Goal: Information Seeking & Learning: Learn about a topic

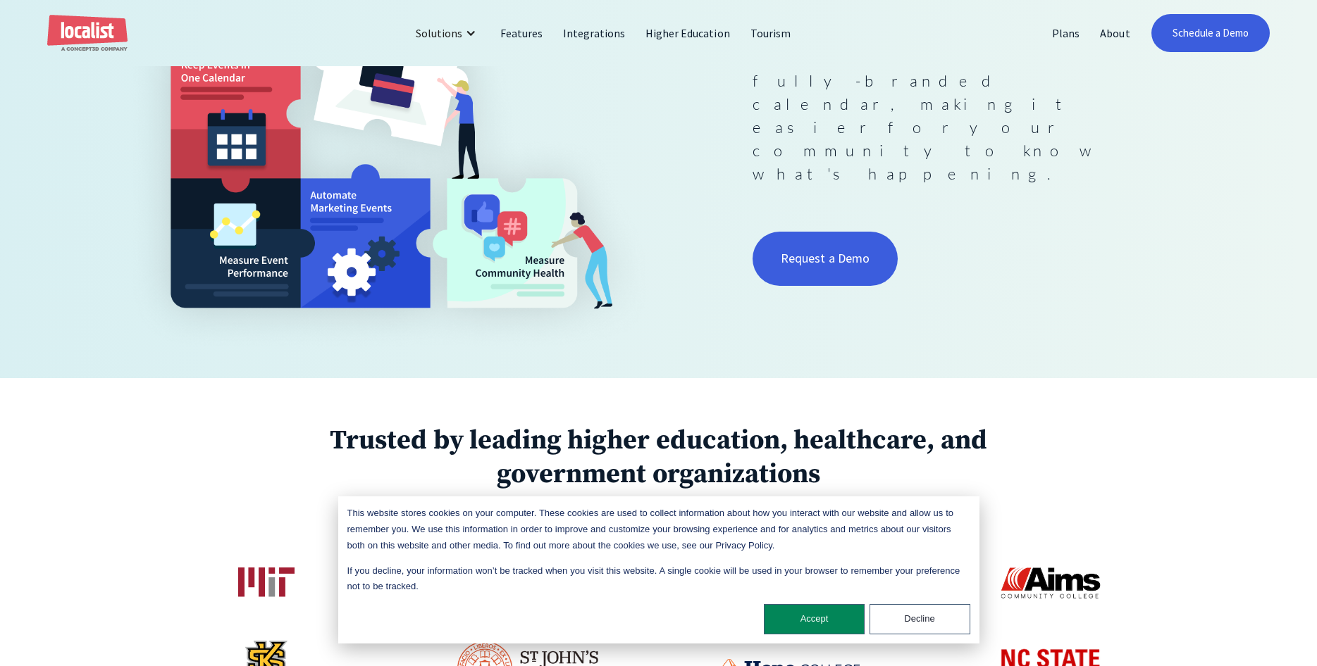
scroll to position [503, 0]
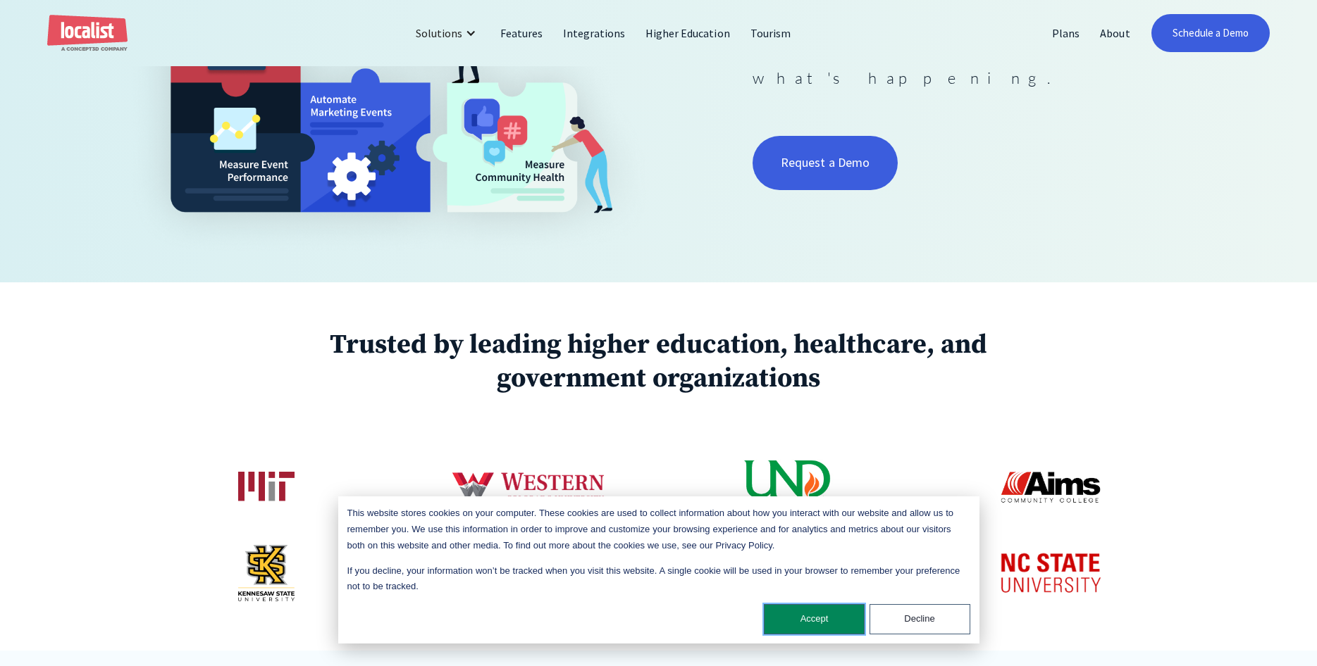
click at [793, 631] on button "Accept" at bounding box center [814, 619] width 101 height 30
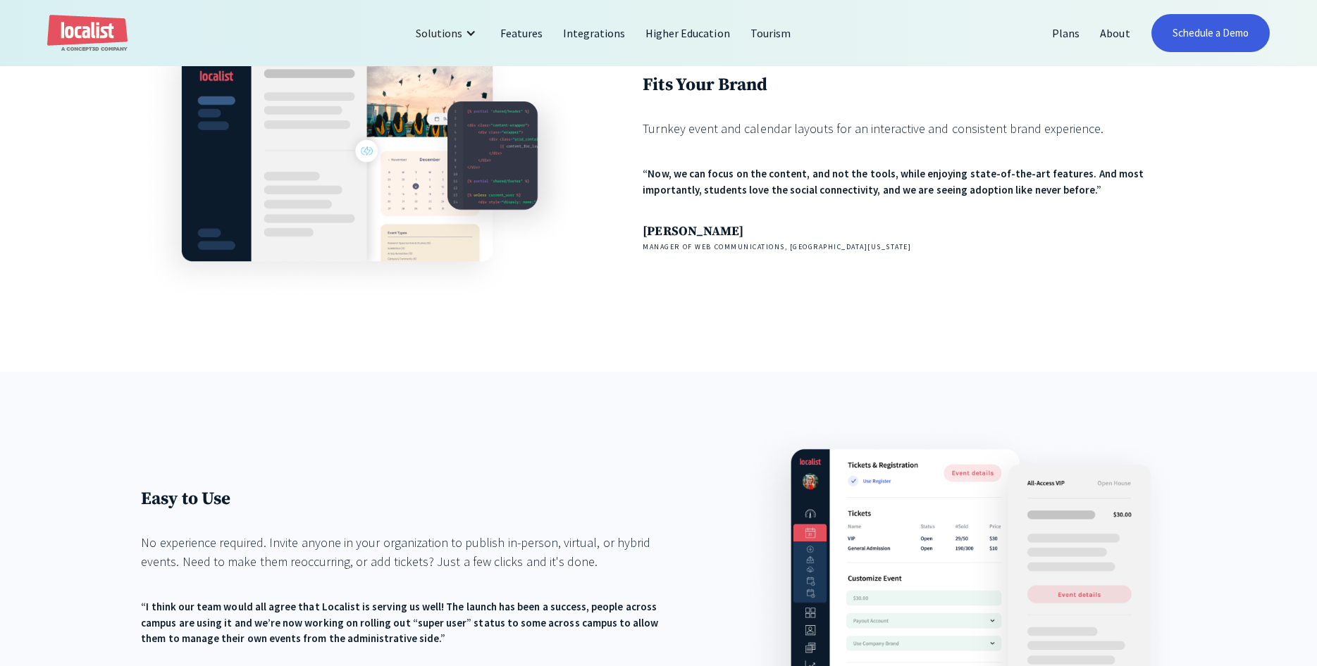
scroll to position [1653, 0]
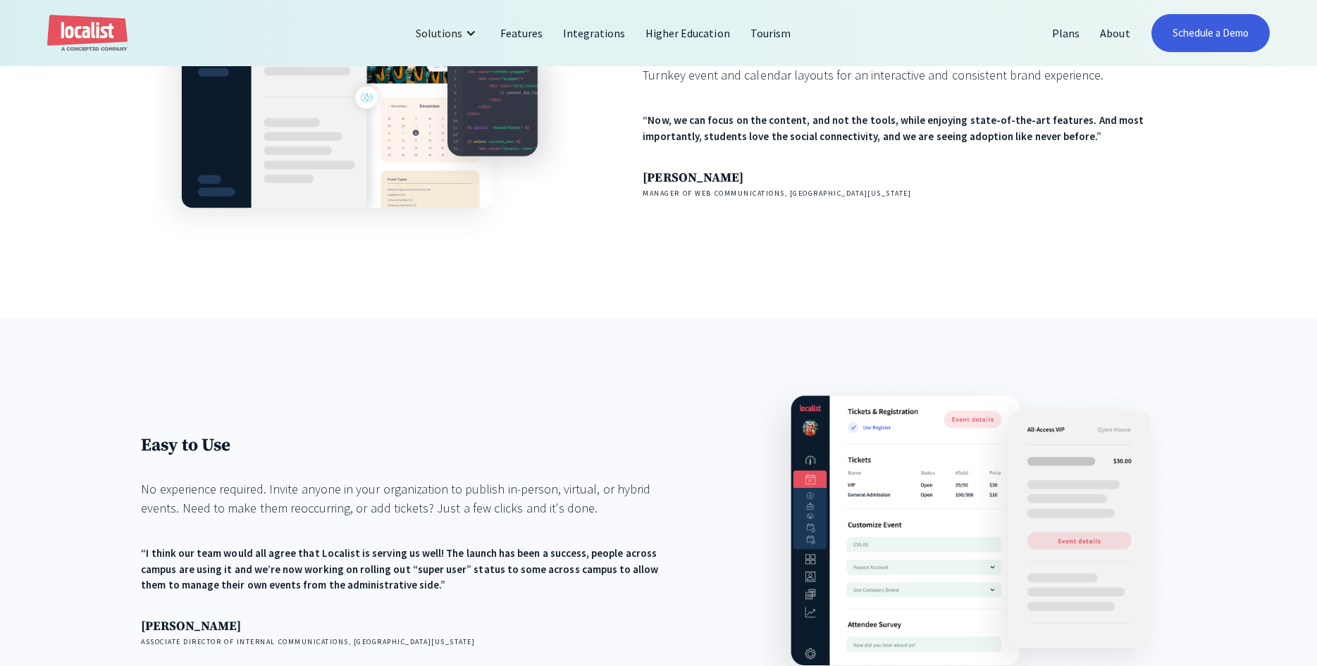
click at [136, 349] on div "Easy to Use No experience required. Invite anyone in your organization to publi…" at bounding box center [658, 552] width 1317 height 468
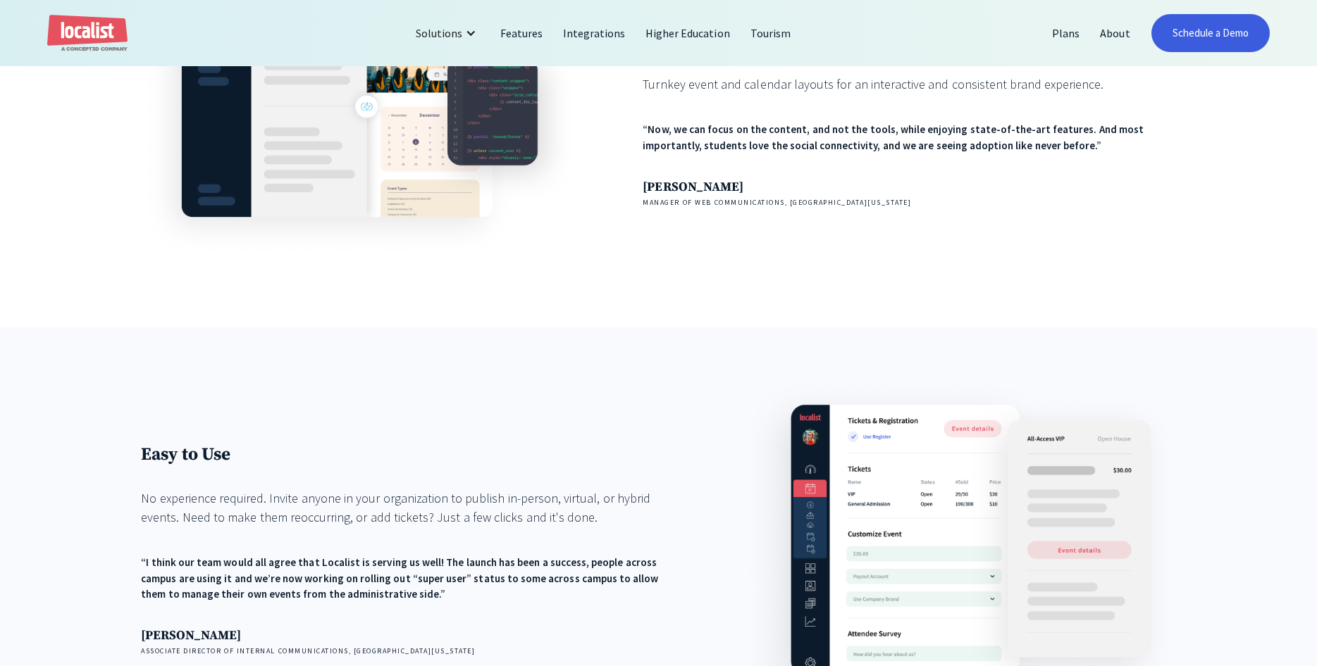
scroll to position [1624, 0]
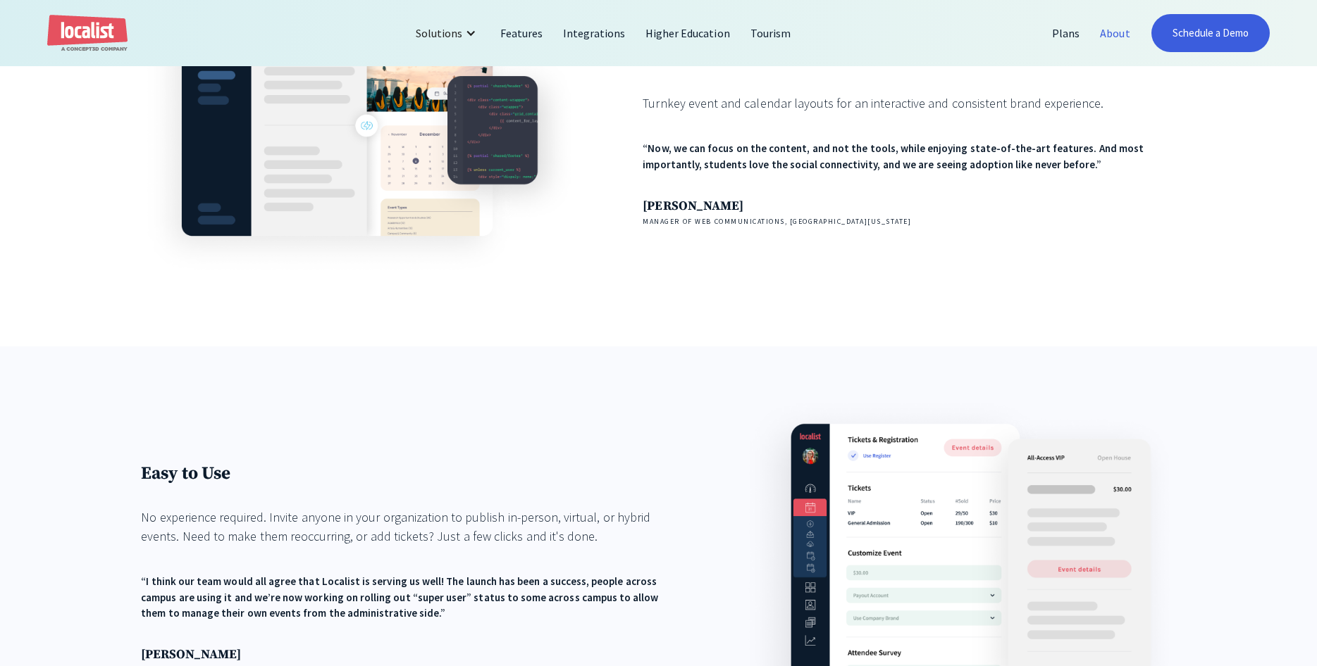
click at [1106, 38] on link "About" at bounding box center [1115, 33] width 50 height 34
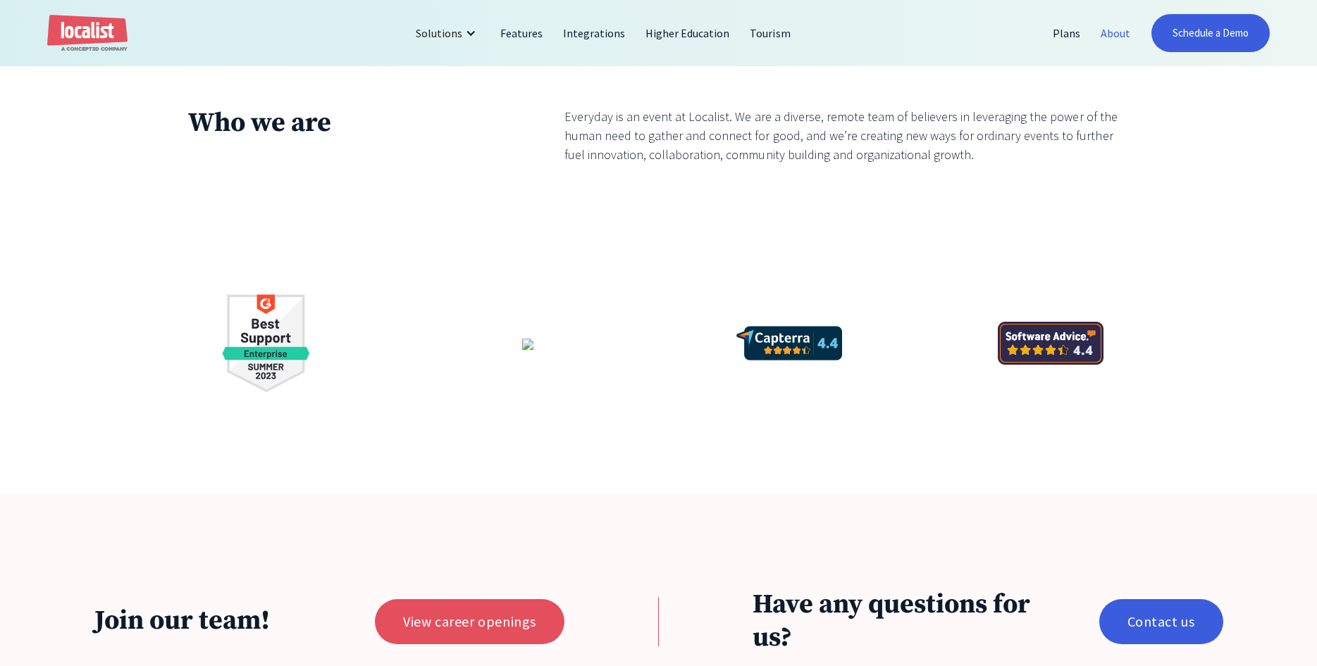
scroll to position [3162, 0]
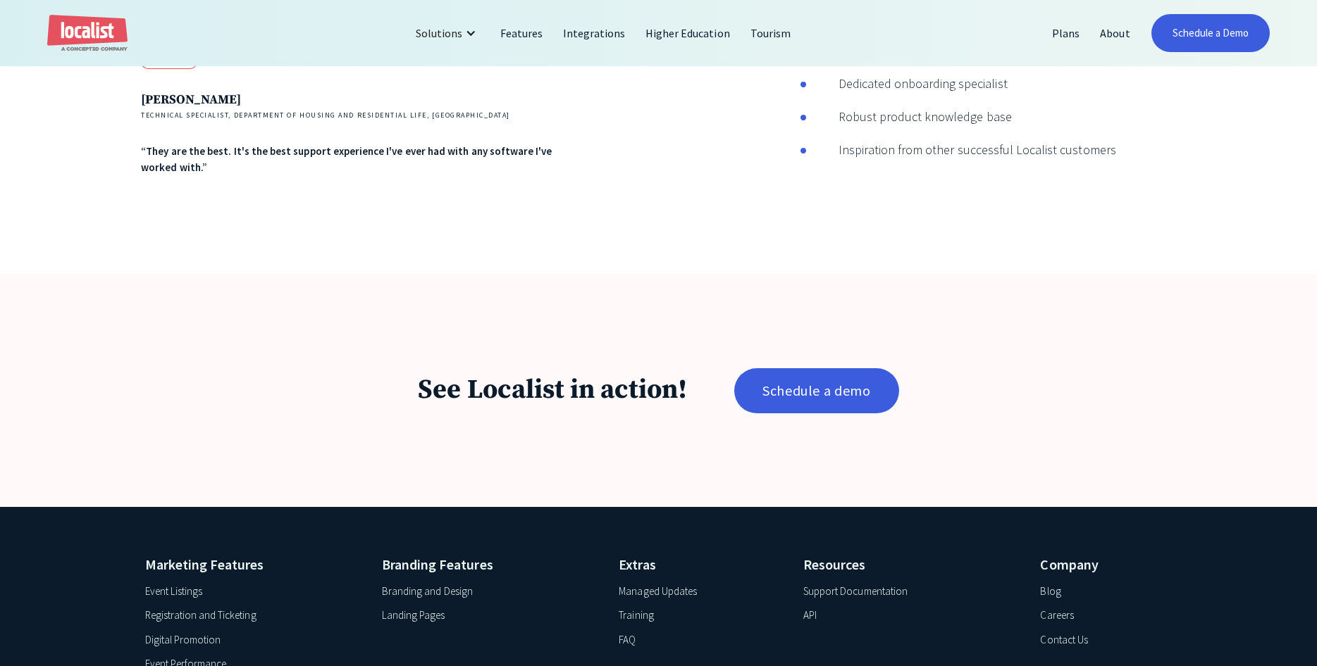
scroll to position [2774, 0]
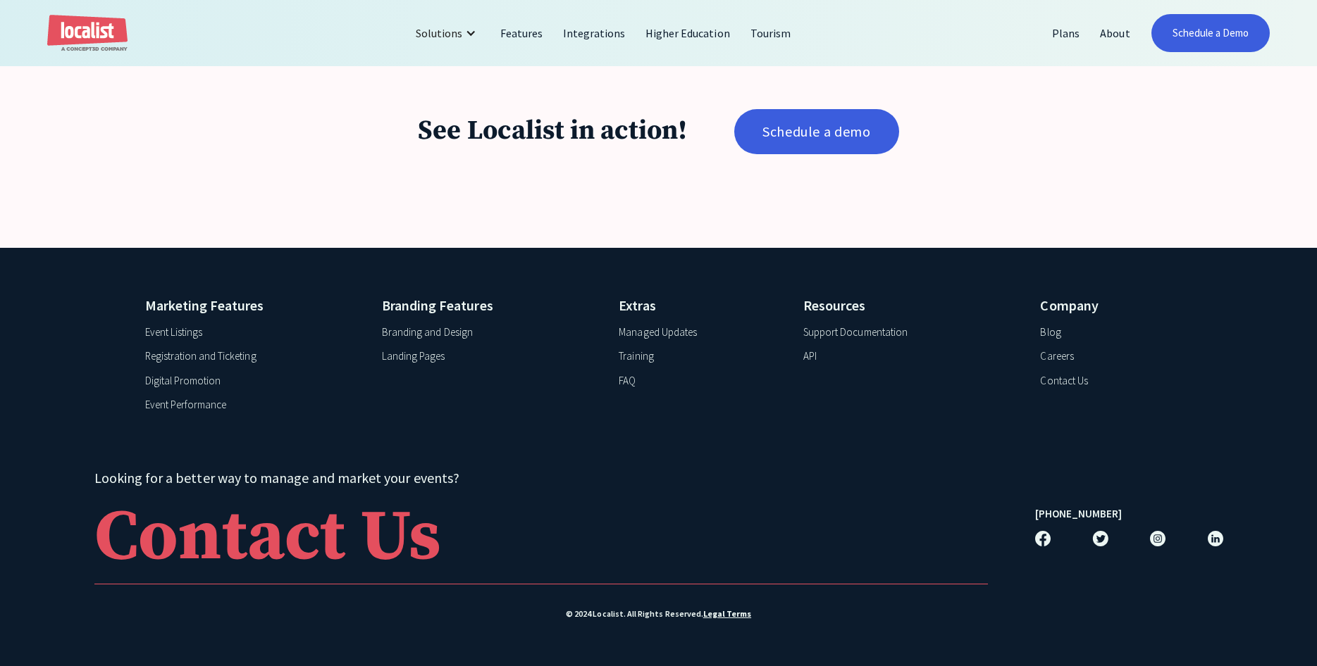
click at [418, 361] on div "Landing Pages" at bounding box center [413, 357] width 63 height 16
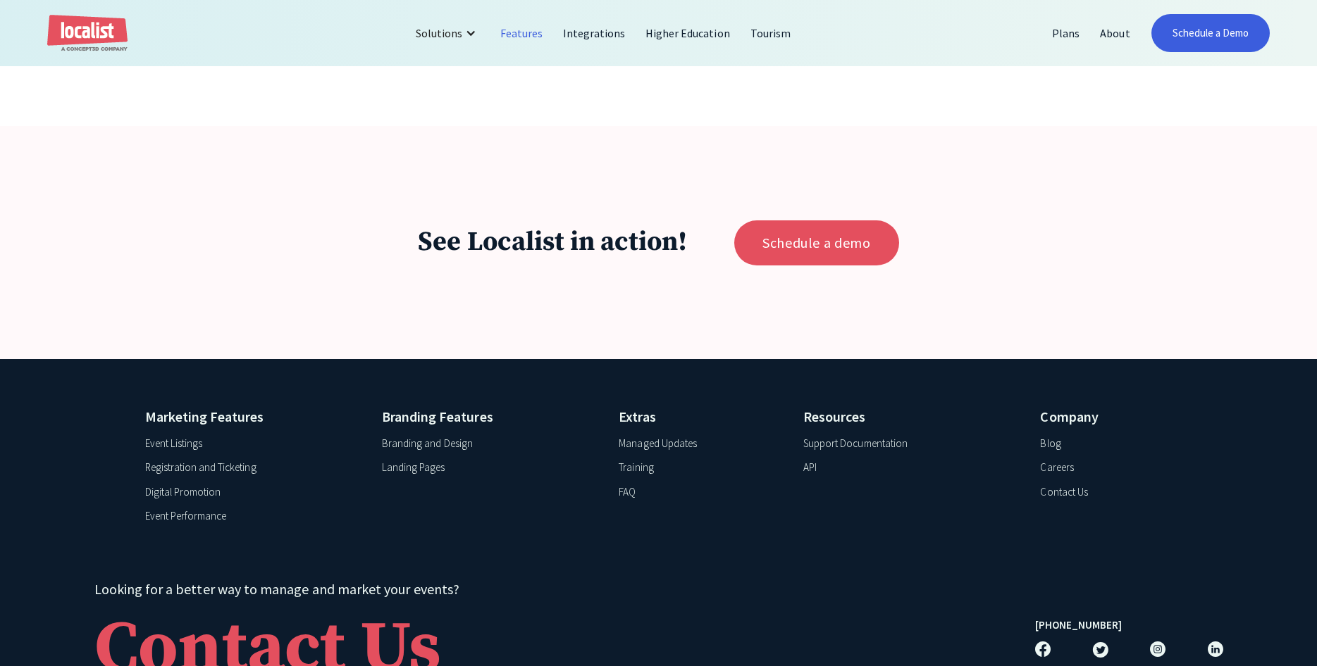
scroll to position [6365, 0]
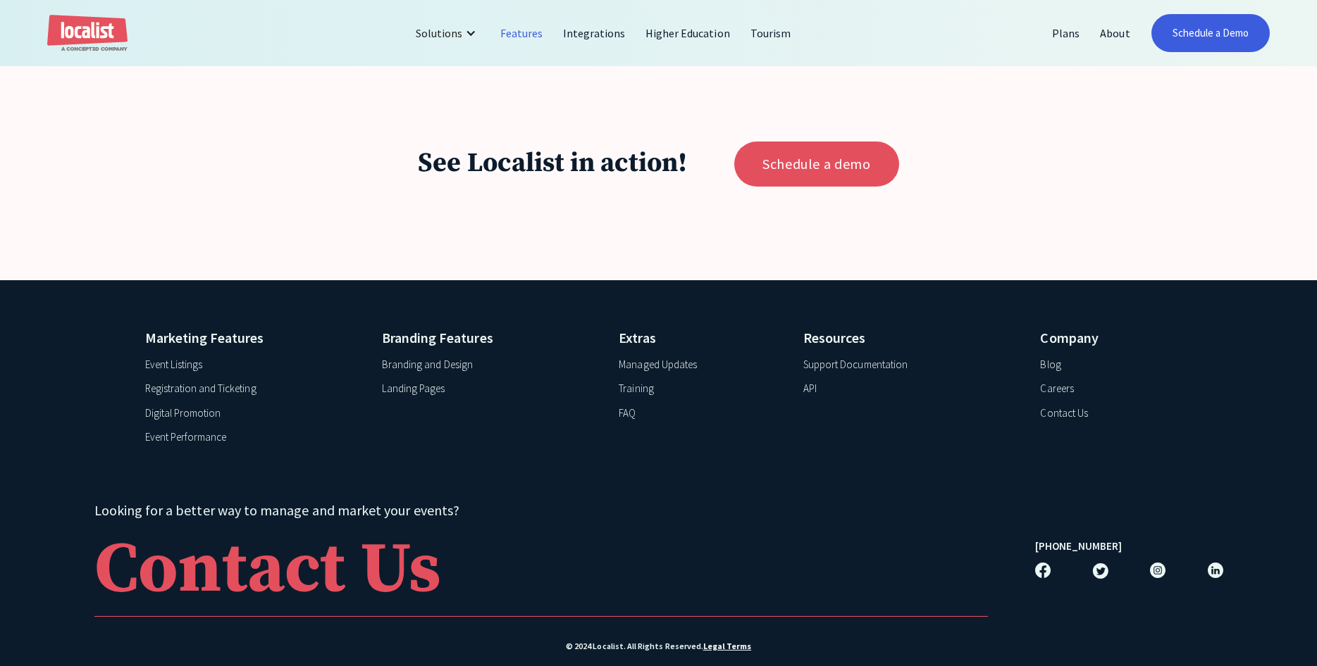
click at [811, 381] on div "API" at bounding box center [809, 389] width 13 height 16
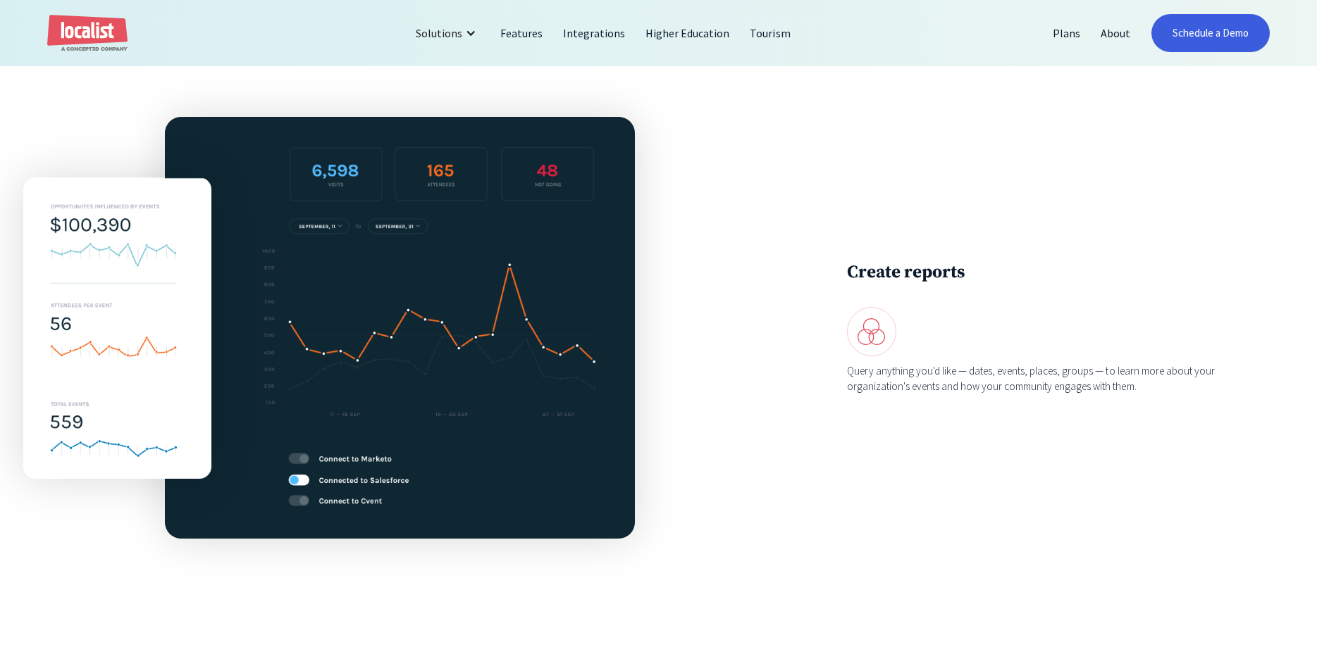
scroll to position [1222, 0]
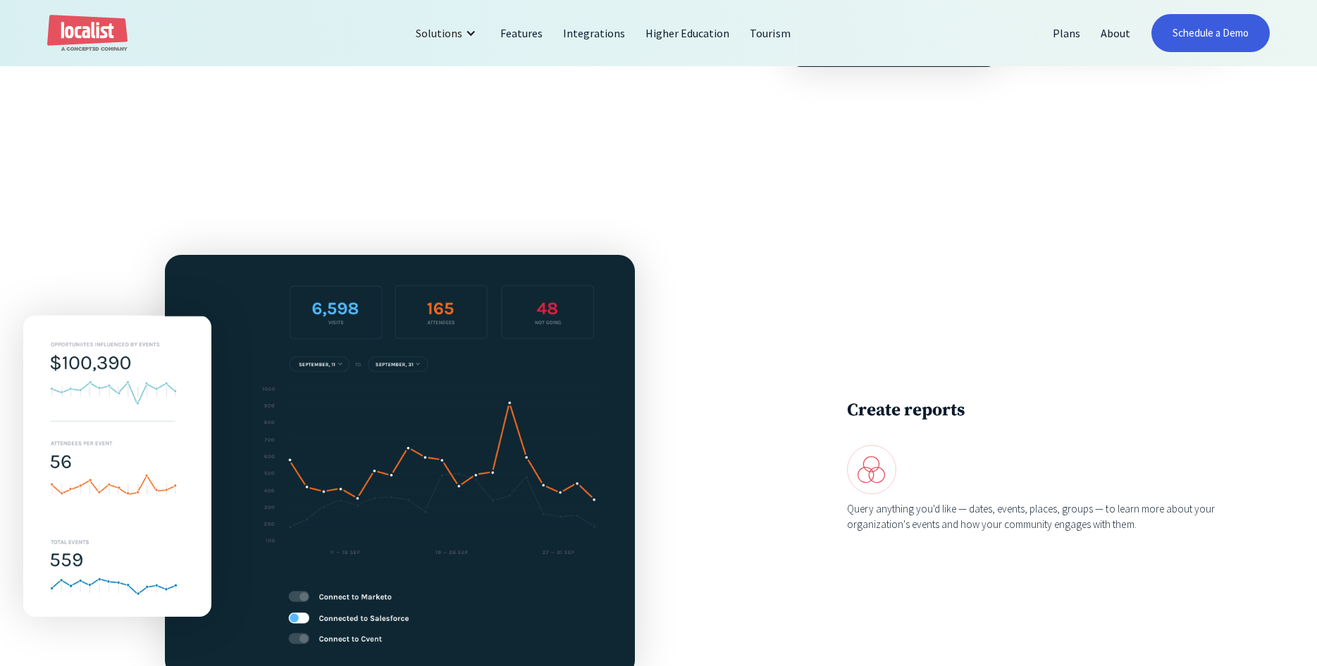
click at [152, 275] on div at bounding box center [117, 466] width 188 height 422
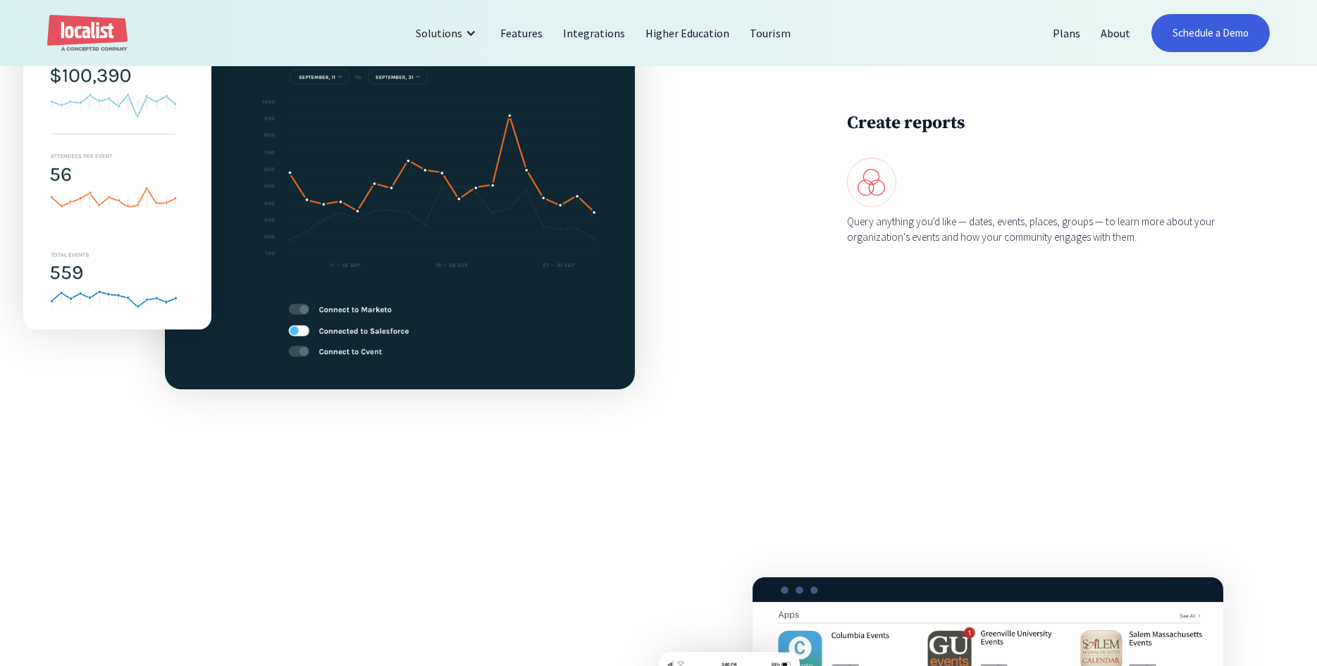
scroll to position [1509, 0]
